Goal: Check status: Check status

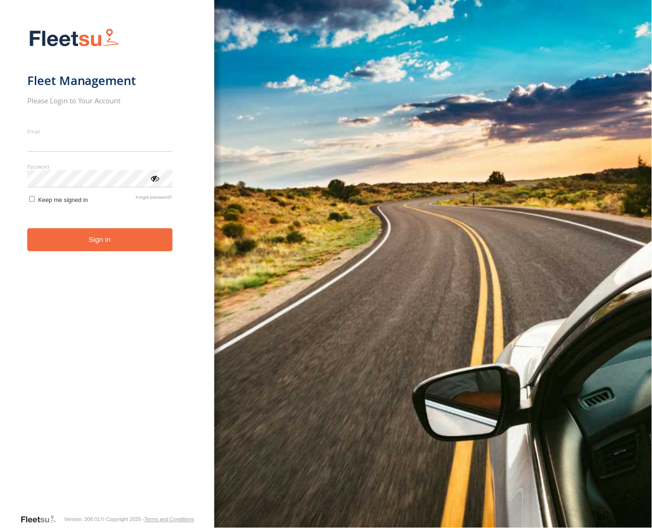
type input "**********"
click at [90, 250] on button "Sign in" at bounding box center [99, 239] width 145 height 23
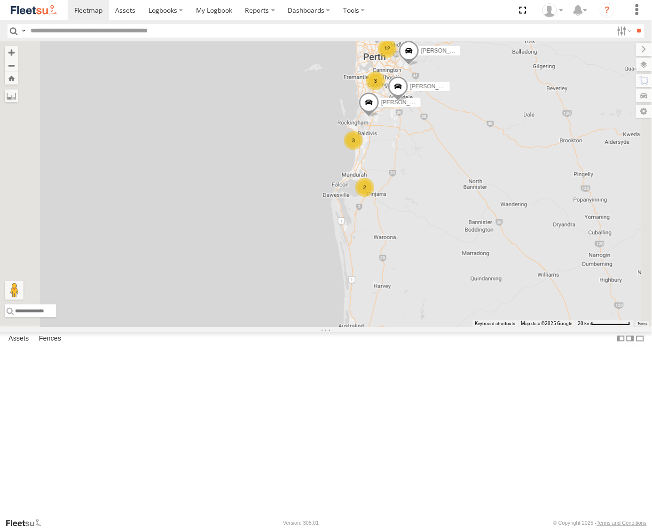
click at [397, 58] on div "12" at bounding box center [387, 48] width 19 height 19
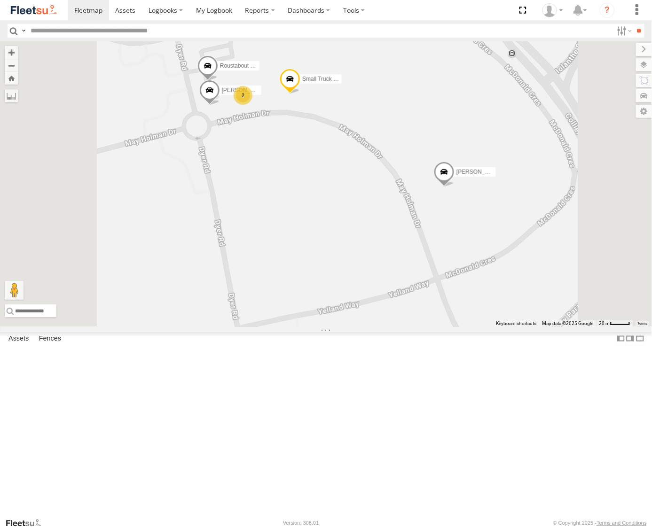
click at [300, 94] on span at bounding box center [290, 81] width 21 height 25
